Goal: Complete application form

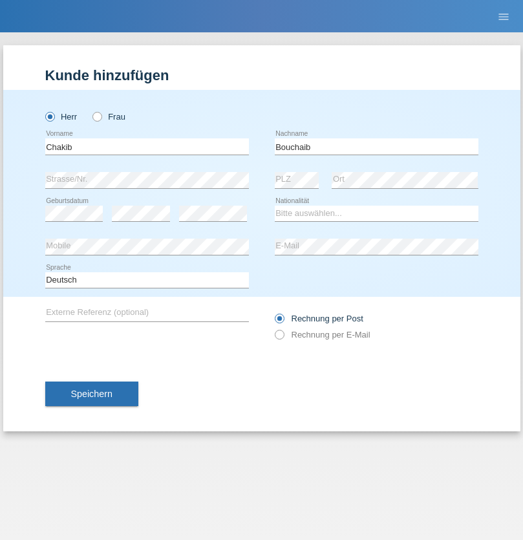
type input "Bouchaib"
select select "CH"
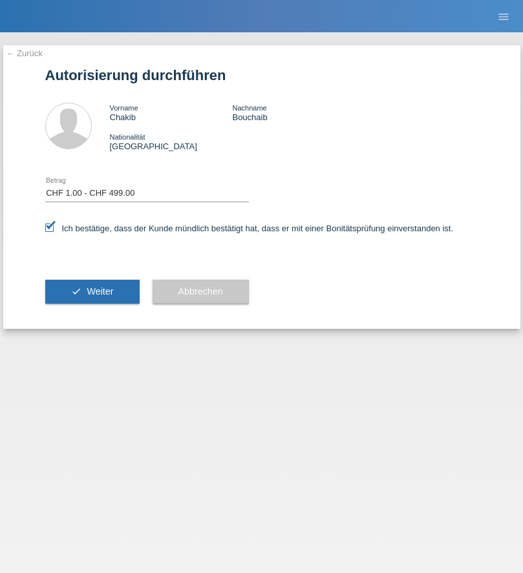
select select "1"
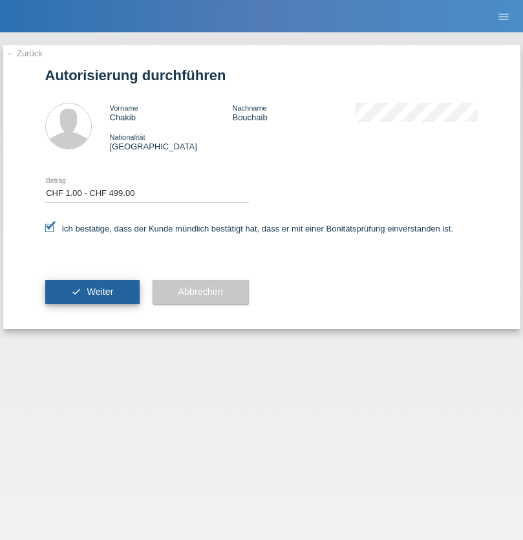
click at [92, 291] on span "Weiter" at bounding box center [100, 291] width 26 height 10
